Goal: Task Accomplishment & Management: Manage account settings

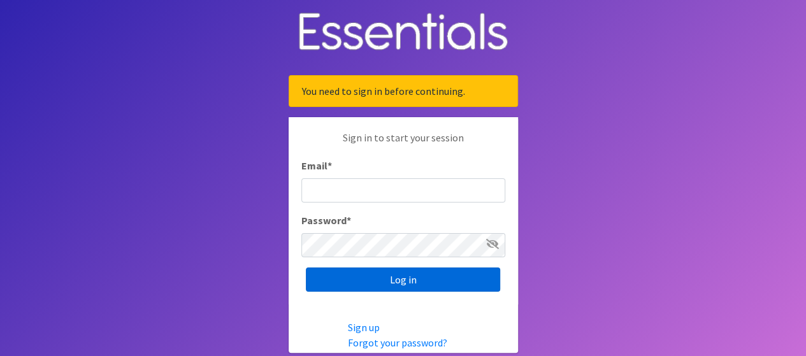
type input "[PERSON_NAME][EMAIL_ADDRESS][PERSON_NAME][DOMAIN_NAME]"
click at [462, 280] on input "Log in" at bounding box center [403, 279] width 194 height 24
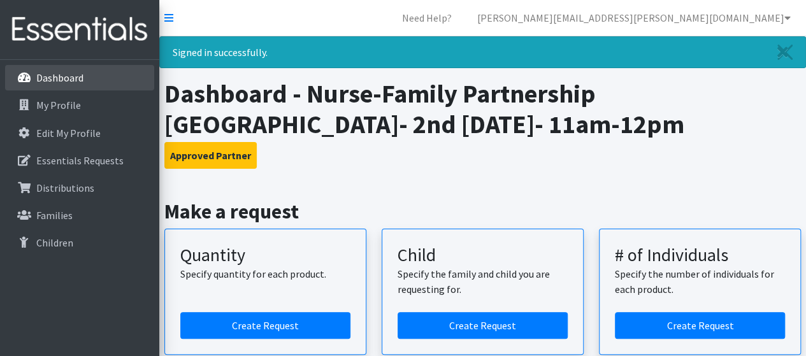
click at [89, 72] on link "Dashboard" at bounding box center [79, 77] width 149 height 25
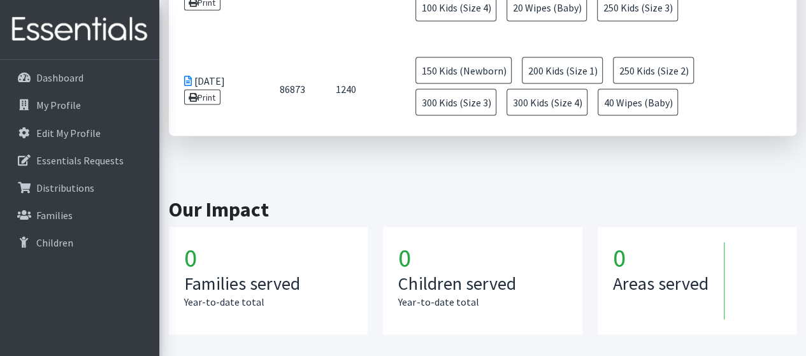
scroll to position [1158, 0]
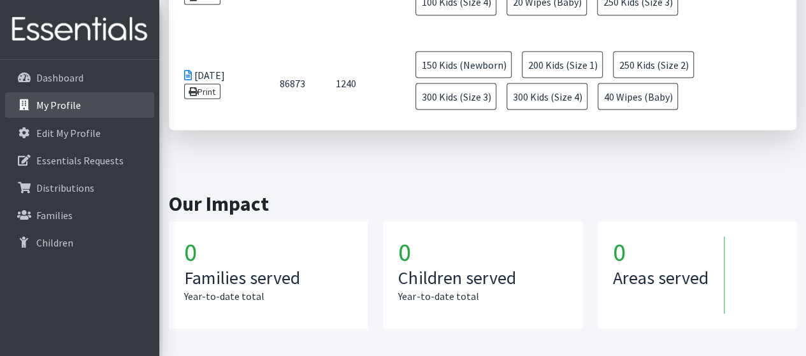
click at [49, 101] on p "My Profile" at bounding box center [58, 105] width 45 height 13
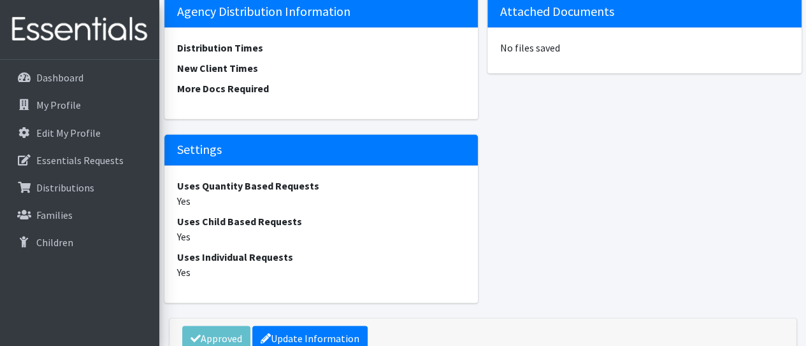
scroll to position [944, 0]
